Goal: Information Seeking & Learning: Learn about a topic

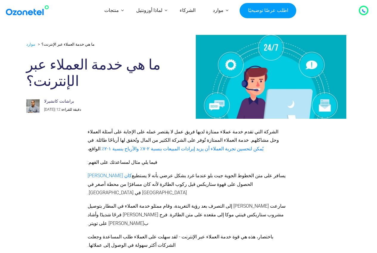
click at [92, 64] on font "ما هي خدمة العملاء عبر الإنترنت؟" at bounding box center [93, 73] width 135 height 31
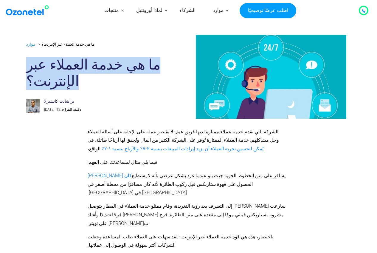
click at [92, 64] on font "ما هي خدمة العملاء عبر الإنترنت؟" at bounding box center [93, 73] width 135 height 31
copy div "ما هي خدمة العملاء عبر الإنترنت؟"
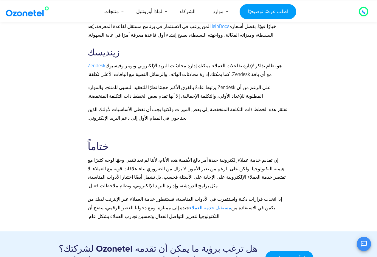
scroll to position [3281, 0]
